Goal: Information Seeking & Learning: Find specific page/section

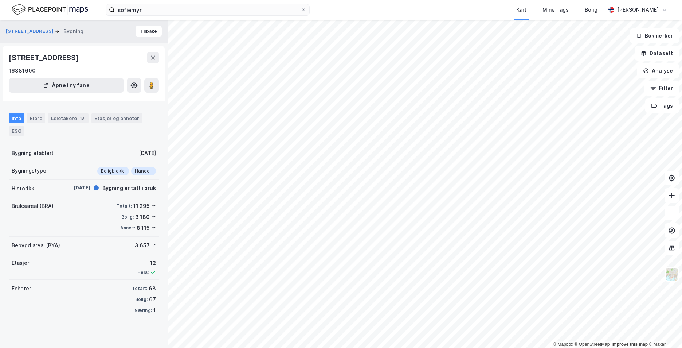
click at [476, 11] on div "Kart Mine Tags Bolig" at bounding box center [475, 10] width 261 height 20
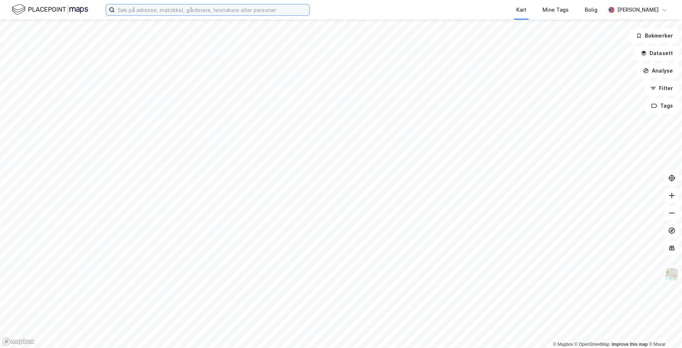
click at [135, 8] on input at bounding box center [212, 9] width 195 height 11
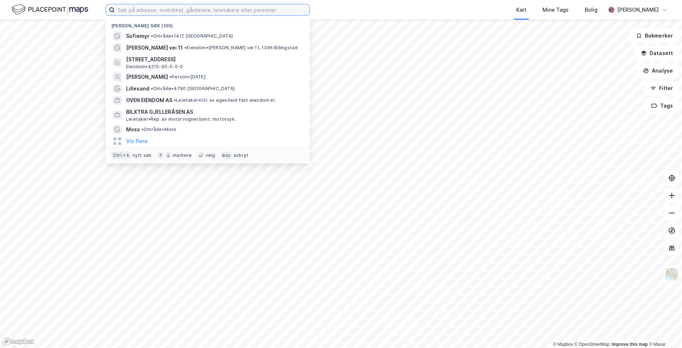
paste input "[STREET_ADDRESS]"
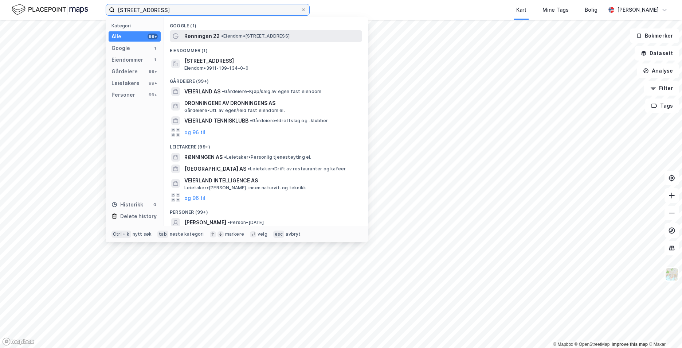
type input "[STREET_ADDRESS]"
click at [229, 39] on div "Rønningen 22 • Eiendom • [STREET_ADDRESS]" at bounding box center [272, 36] width 176 height 9
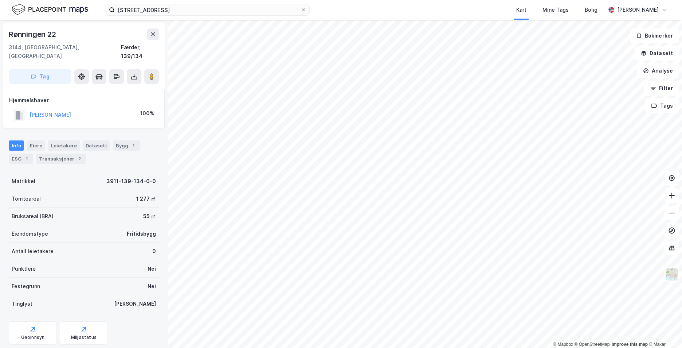
scroll to position [12, 0]
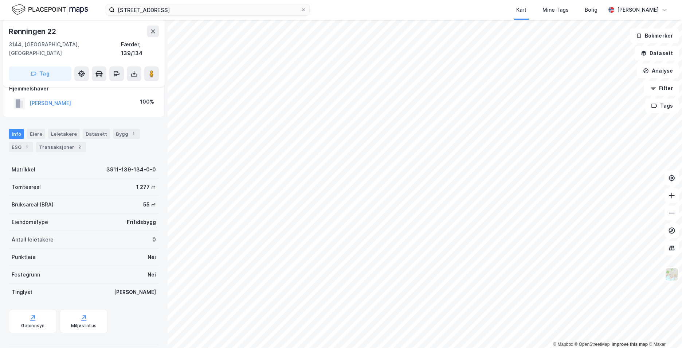
scroll to position [11, 0]
